Goal: Book appointment/travel/reservation

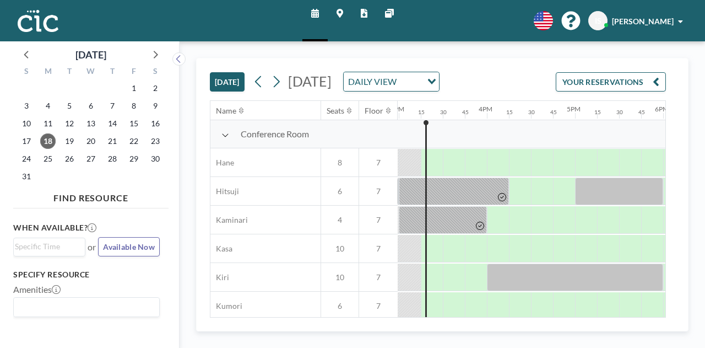
scroll to position [0, 1323]
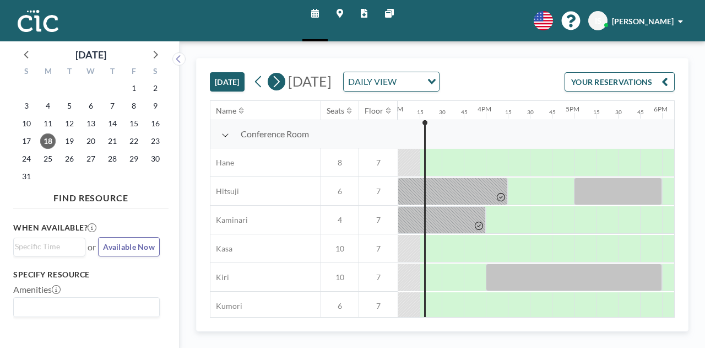
click at [280, 80] on icon at bounding box center [277, 82] width 6 height 12
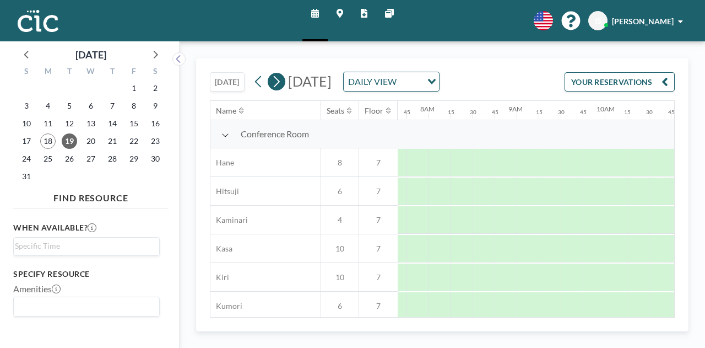
scroll to position [0, 705]
click at [280, 80] on icon at bounding box center [277, 82] width 6 height 12
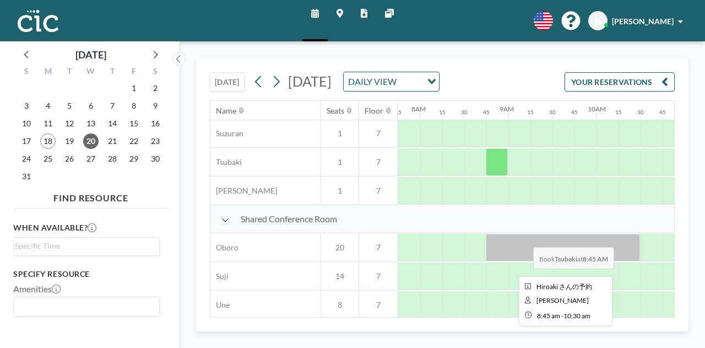
scroll to position [661, 683]
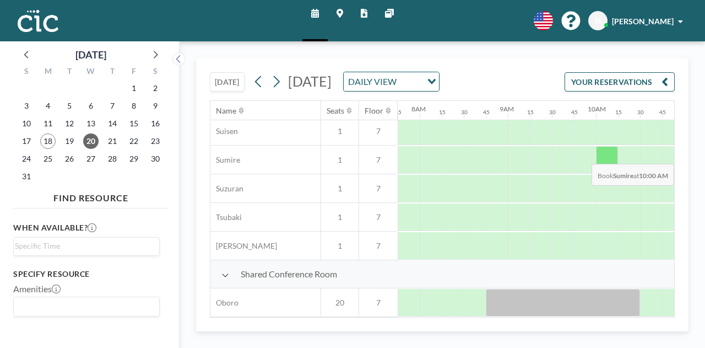
click at [605, 169] on div at bounding box center [607, 160] width 22 height 28
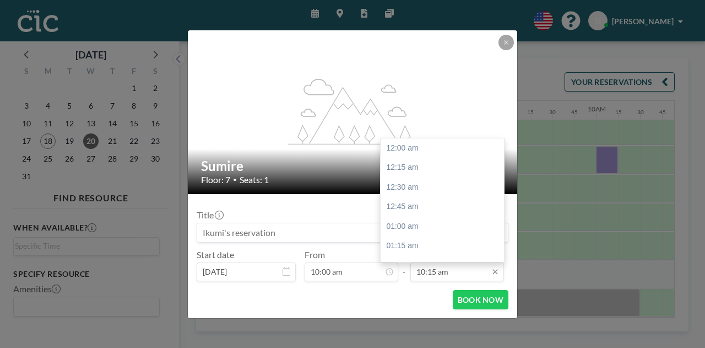
scroll to position [804, 0]
click at [458, 272] on input "10:15 am" at bounding box center [458, 271] width 94 height 19
click at [421, 230] on div "12:00 pm" at bounding box center [445, 230] width 129 height 20
type input "12:00 pm"
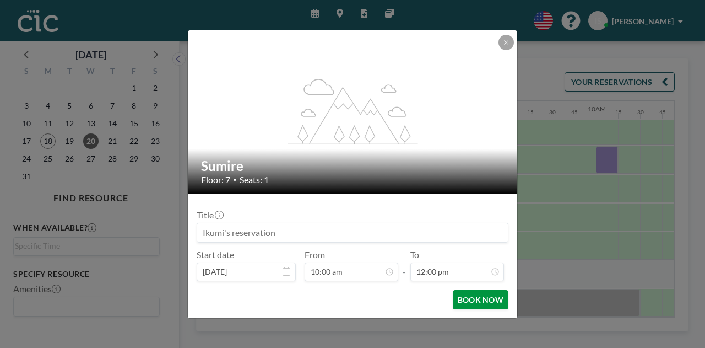
scroll to position [0, 0]
click at [476, 299] on button "BOOK NOW" at bounding box center [481, 299] width 56 height 19
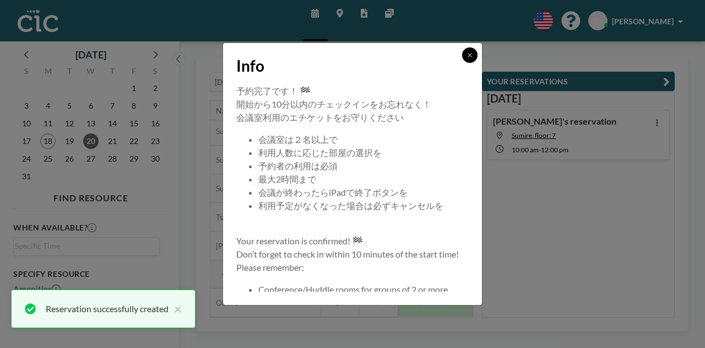
click at [471, 54] on icon at bounding box center [470, 55] width 4 height 4
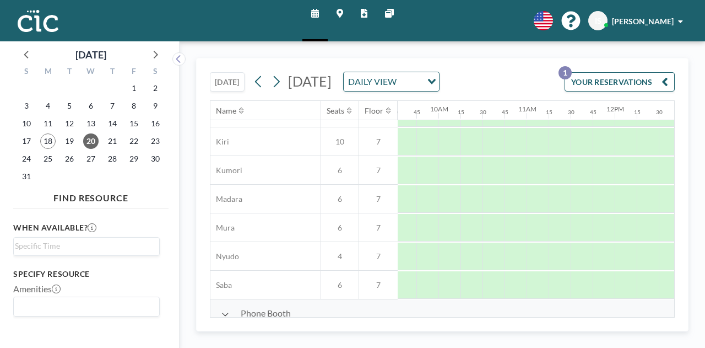
scroll to position [136, 898]
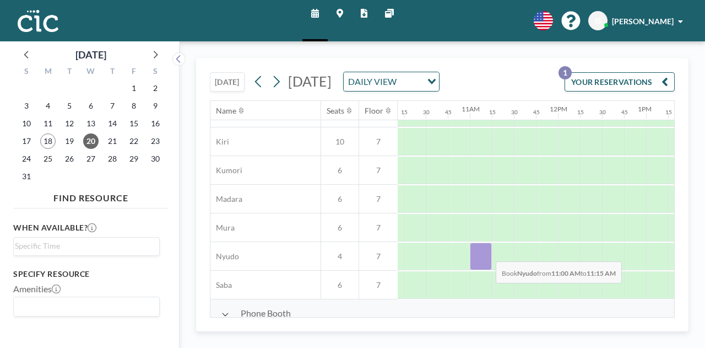
click at [487, 267] on div at bounding box center [481, 256] width 22 height 28
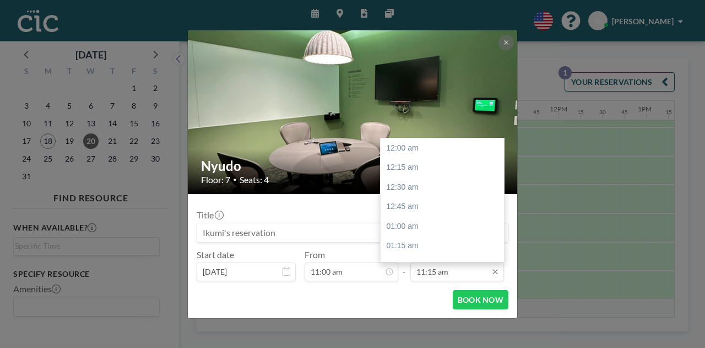
scroll to position [883, 0]
click at [463, 274] on input "11:15 am" at bounding box center [458, 271] width 94 height 19
click at [417, 229] on div "01:00 pm" at bounding box center [445, 230] width 129 height 20
type input "01:00 pm"
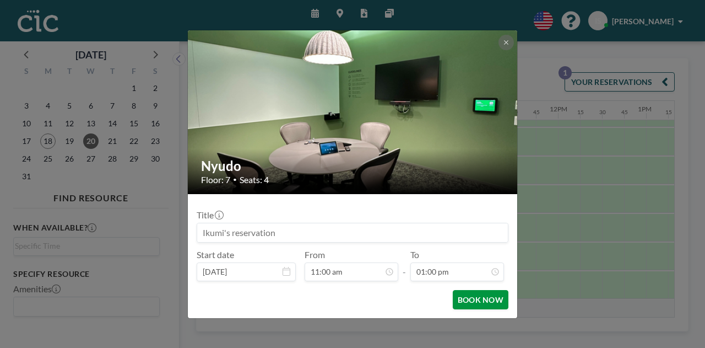
click at [482, 300] on button "BOOK NOW" at bounding box center [481, 299] width 56 height 19
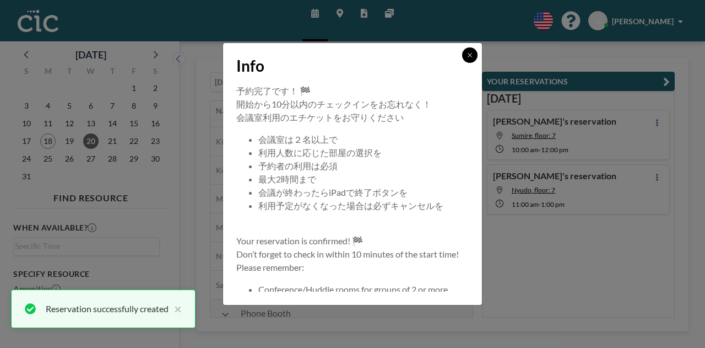
click at [467, 56] on icon at bounding box center [470, 55] width 7 height 7
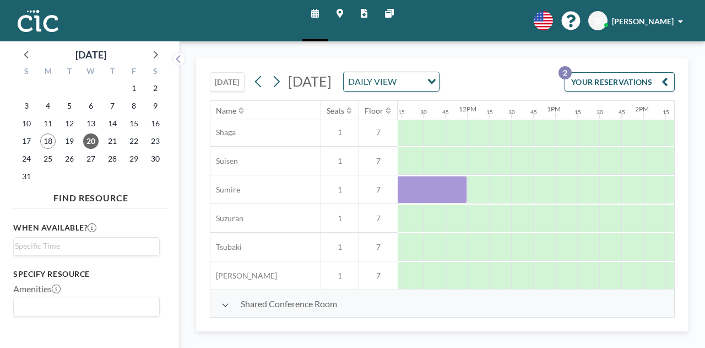
scroll to position [632, 1008]
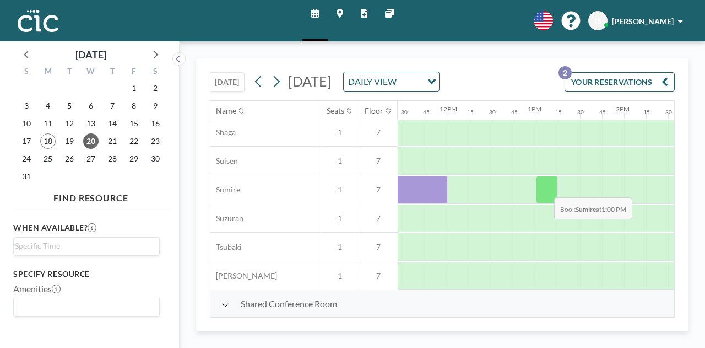
click at [546, 203] on div at bounding box center [547, 190] width 22 height 28
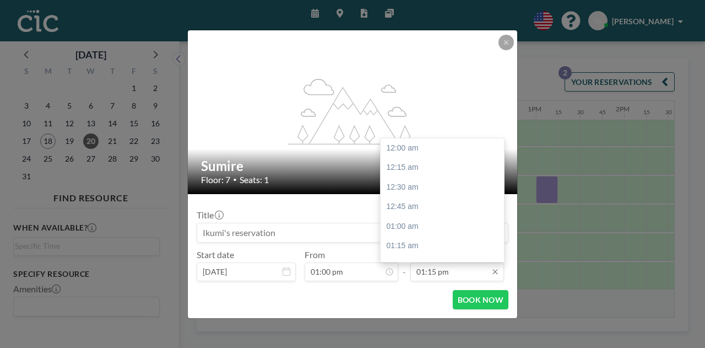
scroll to position [1039, 0]
click at [458, 271] on input "01:15 pm" at bounding box center [458, 271] width 94 height 19
click at [428, 206] on div "02:00 pm" at bounding box center [445, 207] width 129 height 20
type input "02:00 pm"
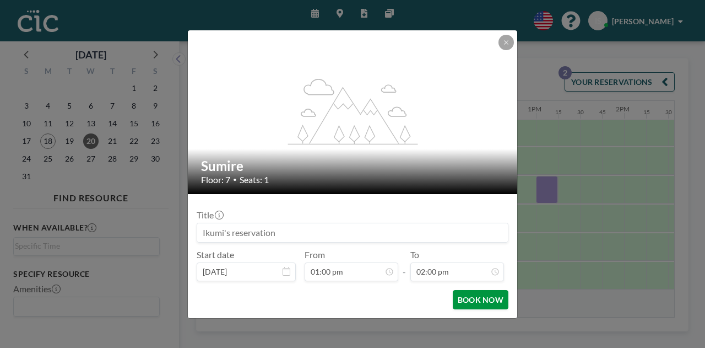
scroll to position [1098, 0]
click at [483, 301] on button "BOOK NOW" at bounding box center [481, 299] width 56 height 19
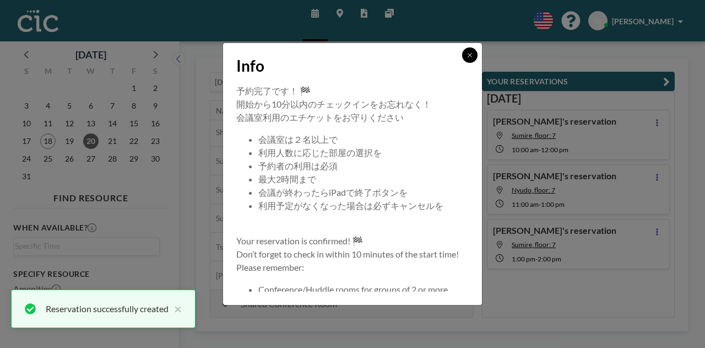
click at [472, 56] on icon at bounding box center [470, 55] width 7 height 7
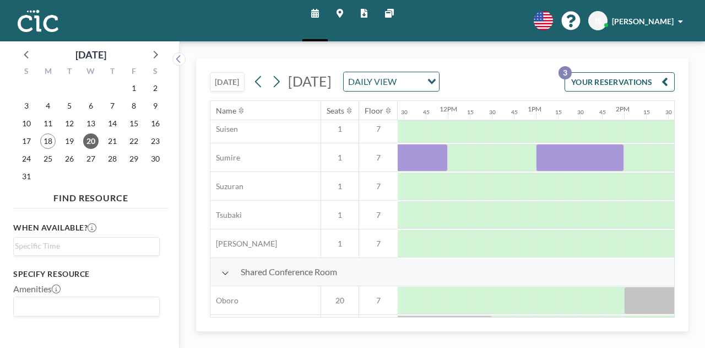
scroll to position [687, 1008]
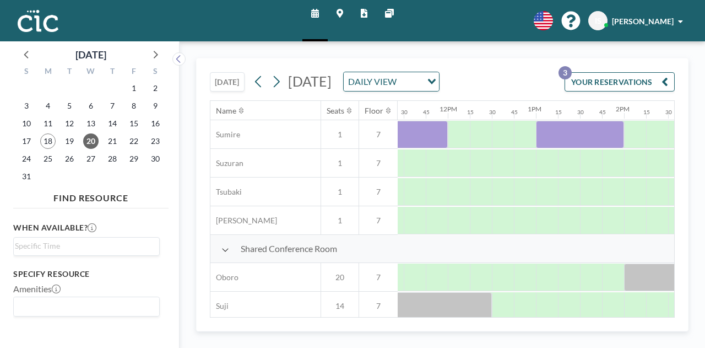
click at [339, 13] on icon at bounding box center [340, 13] width 7 height 9
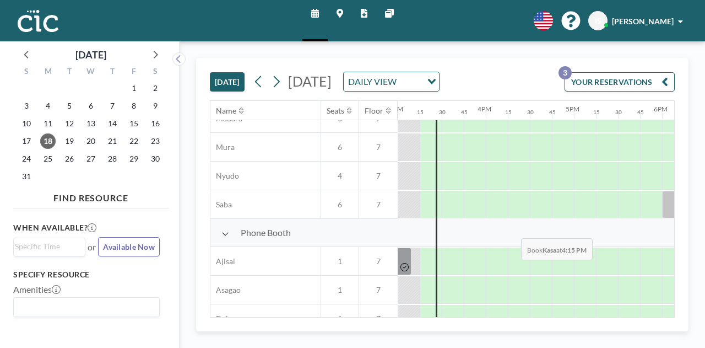
scroll to position [220, 1323]
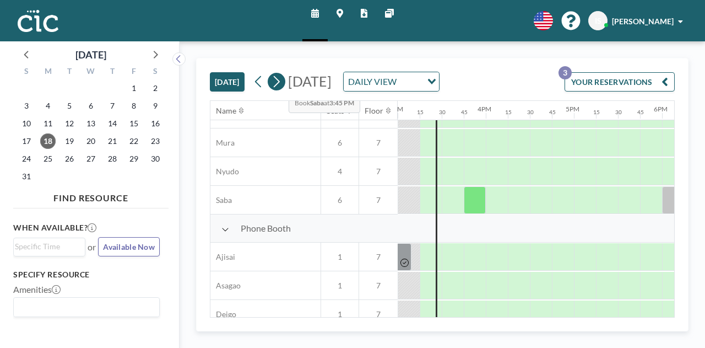
click at [280, 82] on icon at bounding box center [277, 82] width 6 height 12
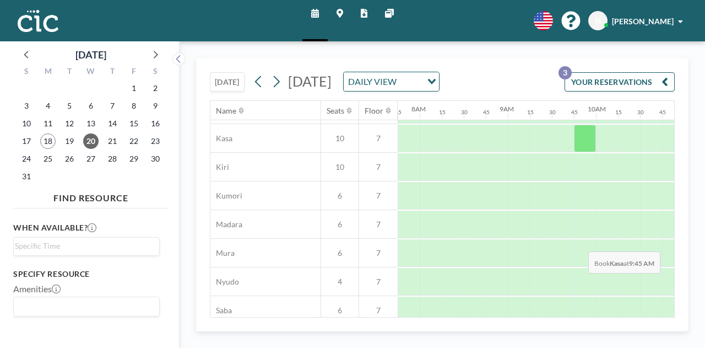
scroll to position [220, 683]
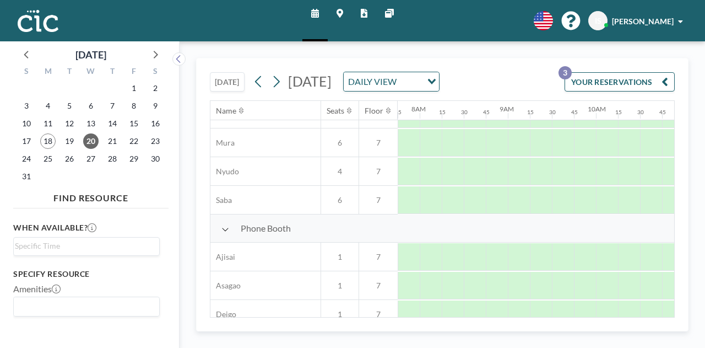
click at [664, 88] on icon "button" at bounding box center [665, 81] width 7 height 13
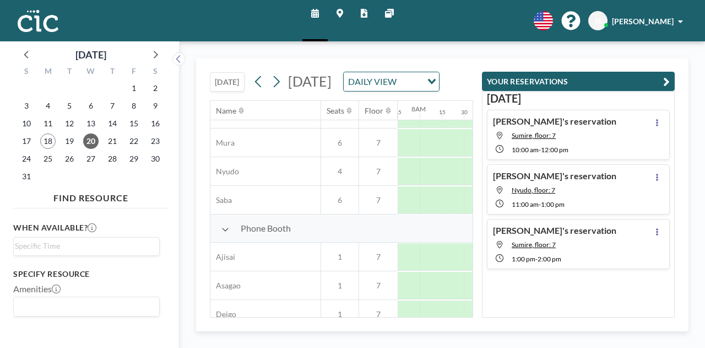
click at [582, 191] on div "[PERSON_NAME]'s reservation Nyudo, floor: 7 11:00 AM - 1:00 PM" at bounding box center [578, 189] width 183 height 50
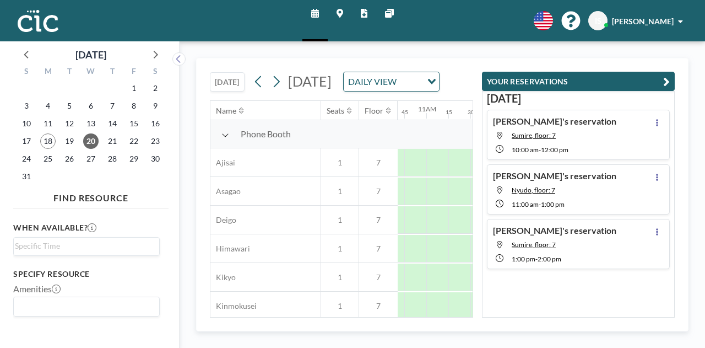
scroll to position [317, 948]
click at [656, 174] on icon at bounding box center [657, 177] width 2 height 7
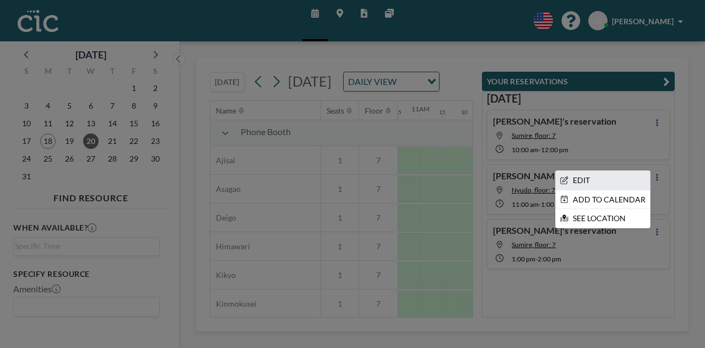
click at [586, 177] on li "EDIT" at bounding box center [603, 180] width 94 height 19
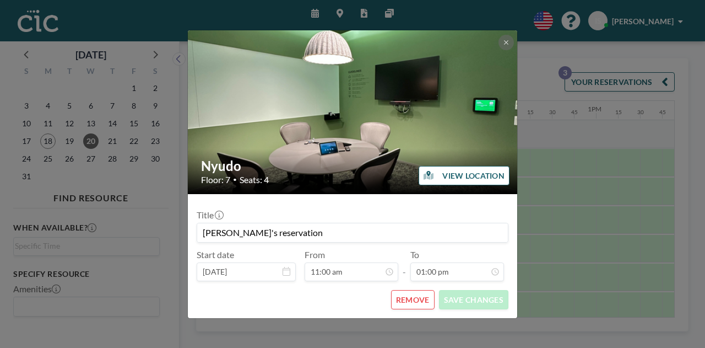
scroll to position [863, 0]
click at [470, 180] on button "VIEW LOCATION" at bounding box center [464, 175] width 91 height 19
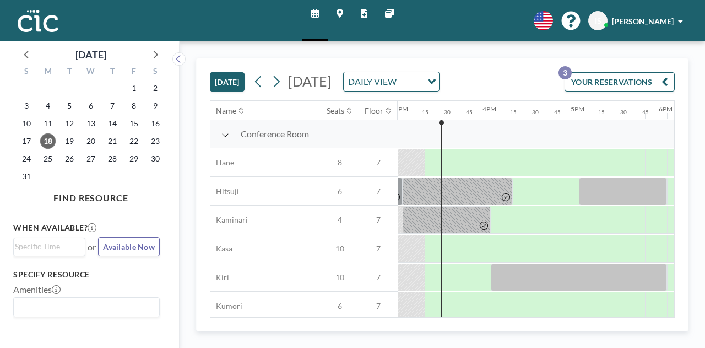
scroll to position [0, 1323]
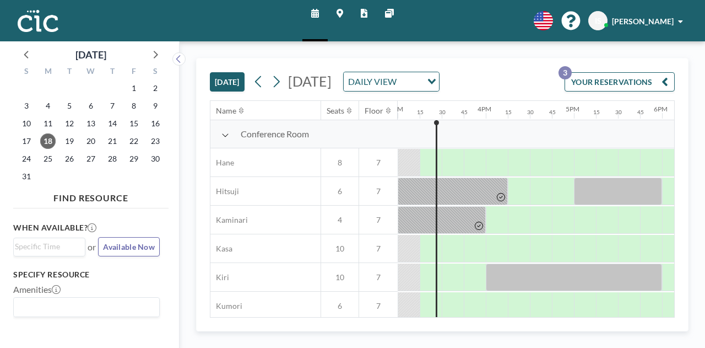
click at [635, 78] on button "YOUR RESERVATIONS 3" at bounding box center [620, 81] width 110 height 19
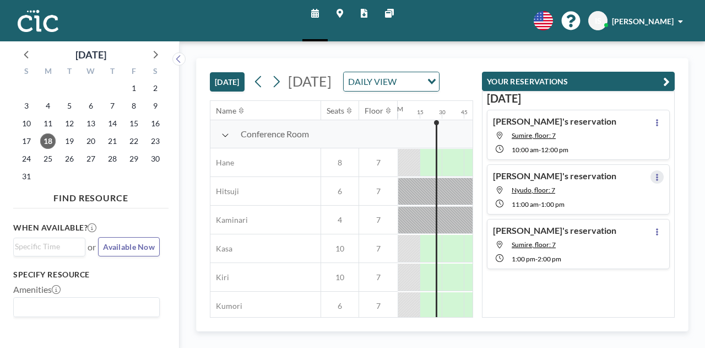
click at [655, 174] on icon at bounding box center [657, 177] width 4 height 7
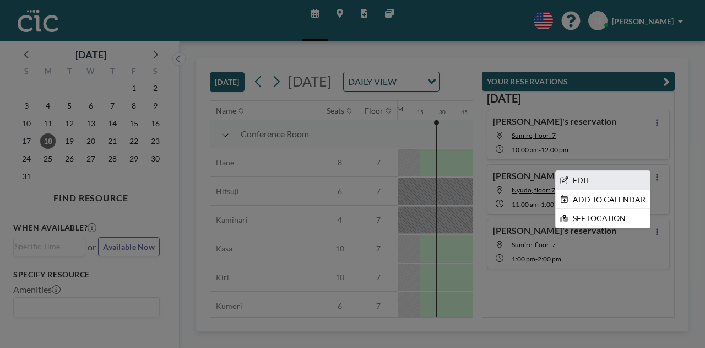
click at [581, 177] on li "EDIT" at bounding box center [603, 180] width 94 height 19
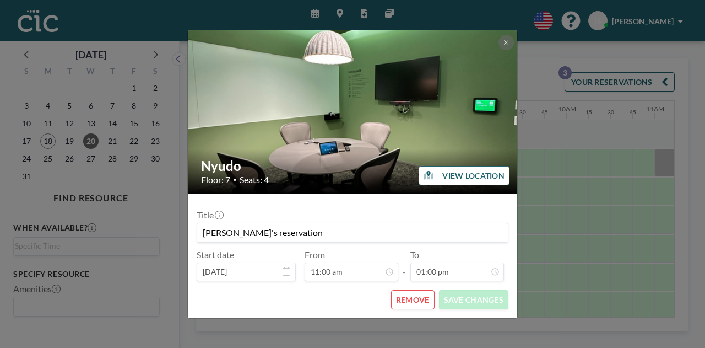
click at [412, 299] on button "REMOVE" at bounding box center [413, 299] width 44 height 19
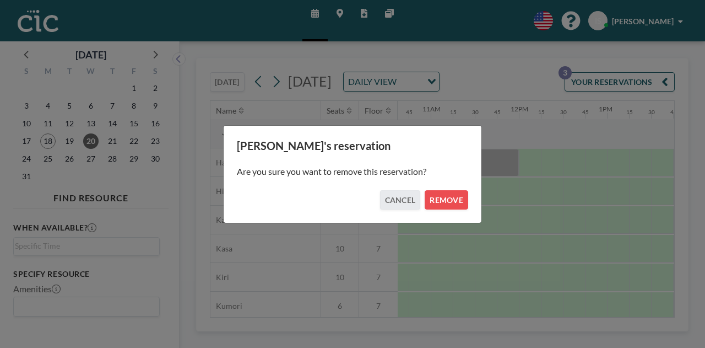
scroll to position [0, 948]
click at [456, 202] on button "REMOVE" at bounding box center [447, 199] width 44 height 19
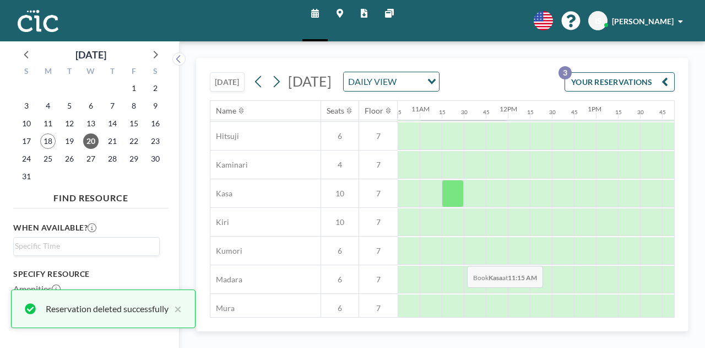
scroll to position [110, 948]
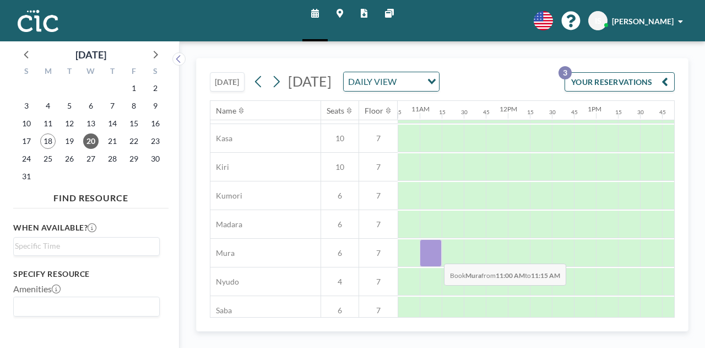
click at [435, 267] on div at bounding box center [431, 253] width 22 height 28
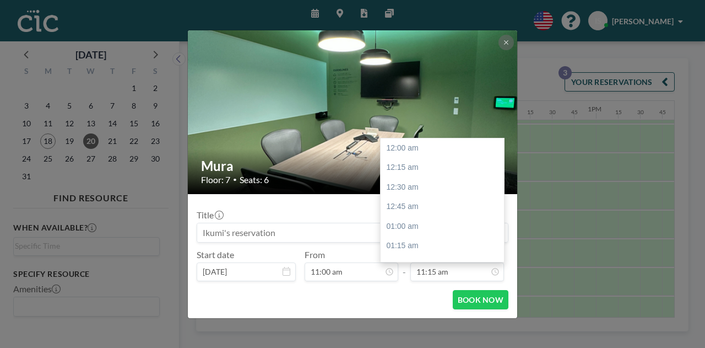
scroll to position [883, 0]
click at [475, 273] on input "11:15 am" at bounding box center [458, 271] width 94 height 19
click at [412, 231] on div "01:00 pm" at bounding box center [445, 230] width 129 height 20
type input "01:00 pm"
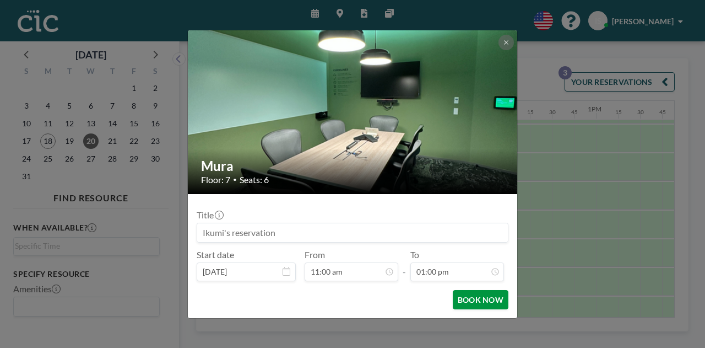
scroll to position [1020, 0]
click at [478, 299] on button "BOOK NOW" at bounding box center [481, 299] width 56 height 19
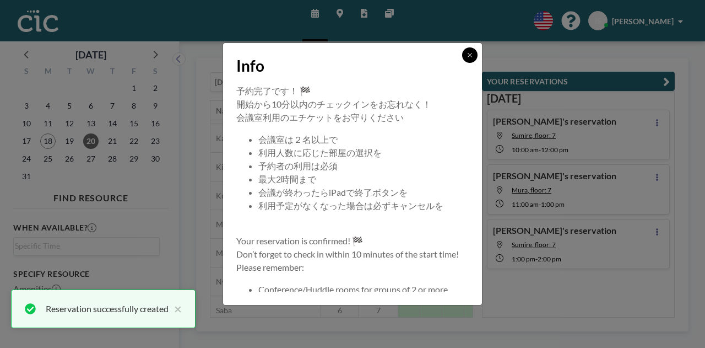
click at [467, 52] on icon at bounding box center [470, 55] width 7 height 7
